Goal: Use online tool/utility: Utilize a website feature to perform a specific function

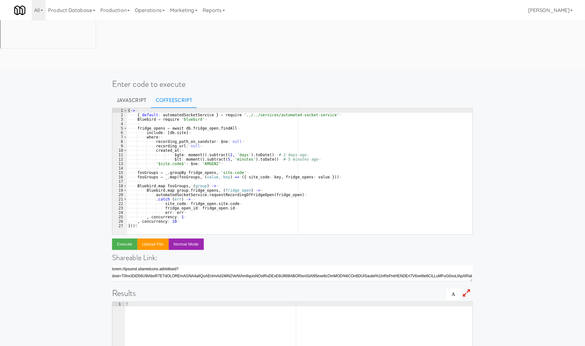
click at [242, 109] on div "( -> ¬ ···· { · default : · automatedSocketService · } · = · require · '../../s…" at bounding box center [300, 175] width 346 height 135
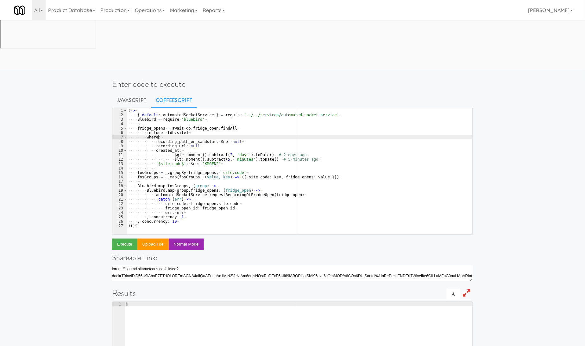
click at [218, 108] on div "( -> ¬ ···· { · default : · automatedSocketService · } · = · require · '../../s…" at bounding box center [300, 175] width 346 height 135
type textarea ", concurrency: 10 )()"
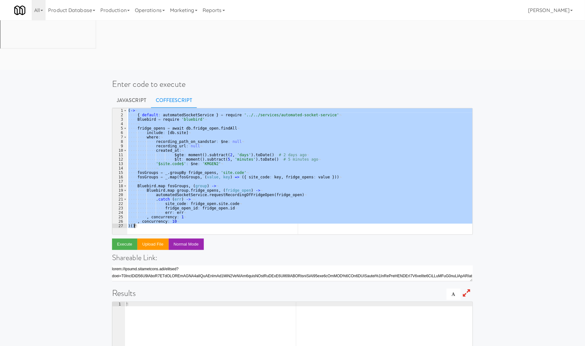
paste textarea
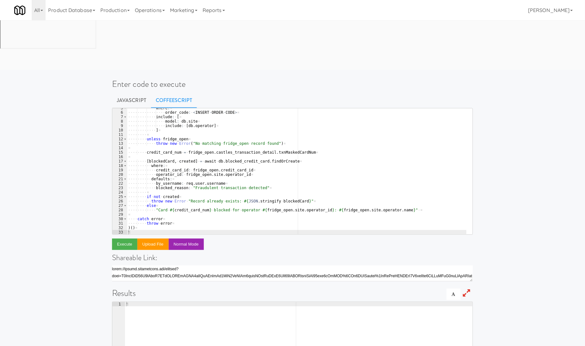
click at [434, 253] on h4 "Shareable Link:" at bounding box center [292, 257] width 361 height 8
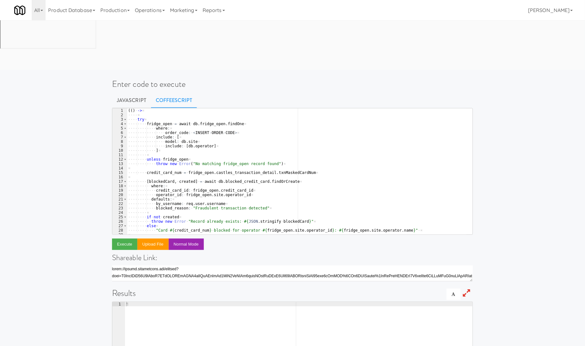
scroll to position [0, 0]
drag, startPoint x: 188, startPoint y: 84, endPoint x: 228, endPoint y: 82, distance: 39.6
click at [228, 108] on div "( ( ) · -> ¤ ···· ¤ ···· try ¤ ···· ···· fridge_open · = · await · db . fridge_…" at bounding box center [297, 175] width 340 height 135
paste textarea "871502"
type textarea "order_code: 871502"
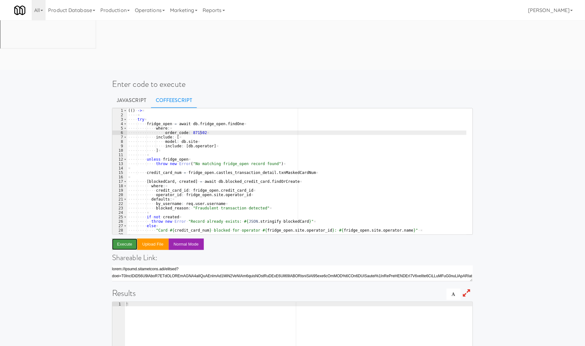
click at [127, 238] on button "Execute" at bounding box center [124, 243] width 25 height 11
